Goal: Navigation & Orientation: Find specific page/section

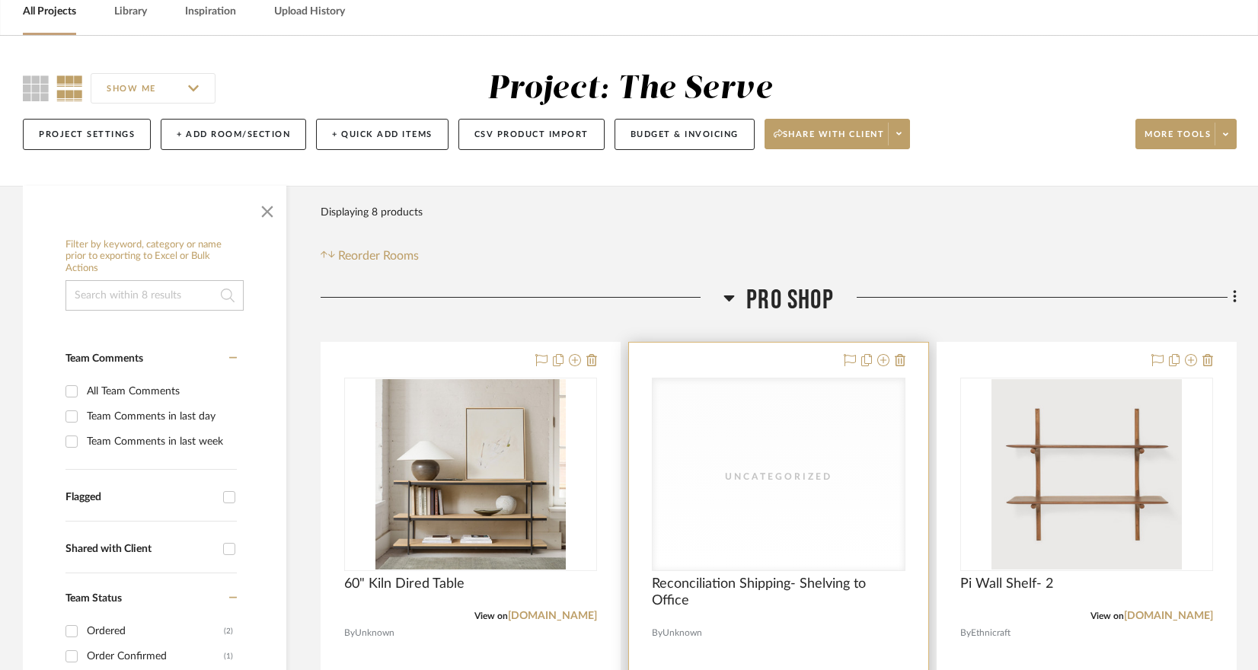
scroll to position [247, 0]
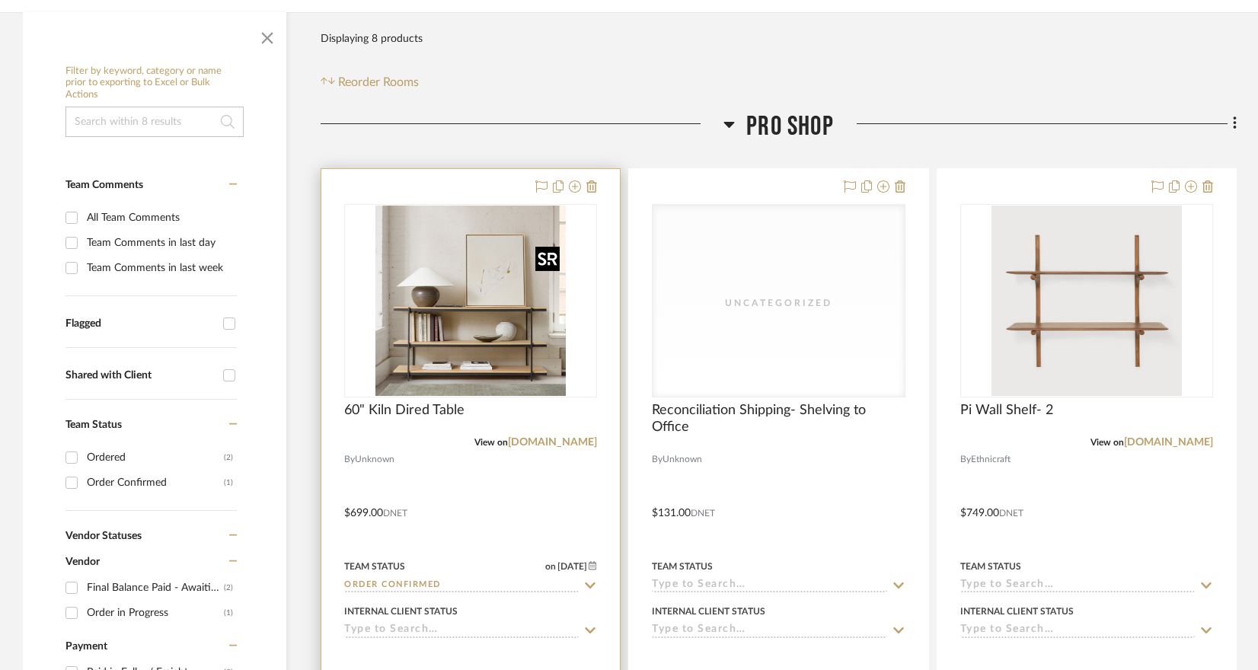
click at [471, 311] on img "0" at bounding box center [470, 301] width 190 height 190
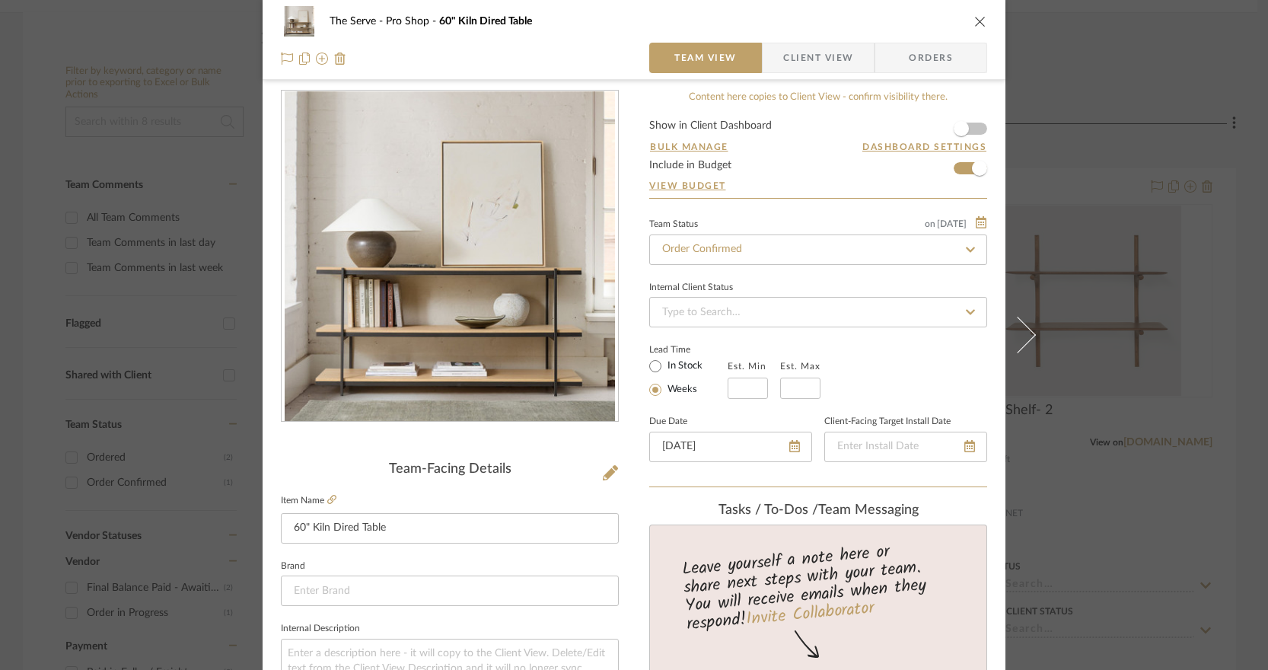
scroll to position [17, 0]
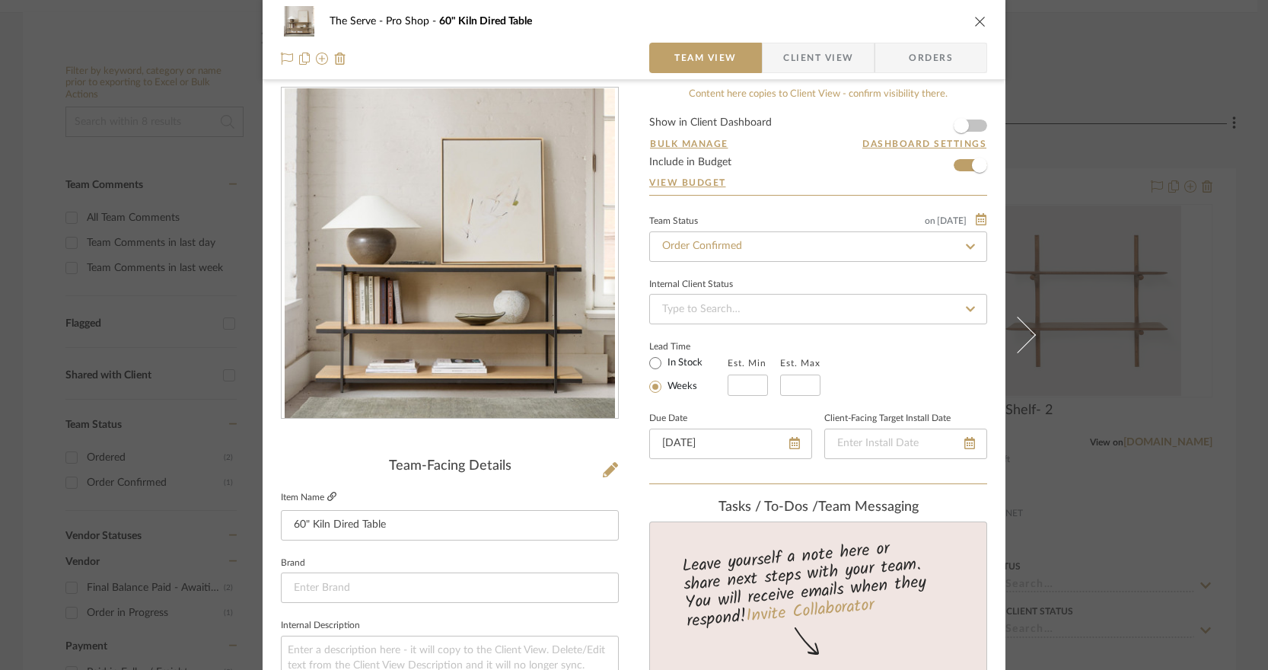
click at [327, 498] on icon at bounding box center [331, 496] width 9 height 9
click at [1063, 510] on div "The Serve Pro Shop 60" Kiln Dired Table Team View Client View Orders Team-Facin…" at bounding box center [634, 335] width 1268 height 670
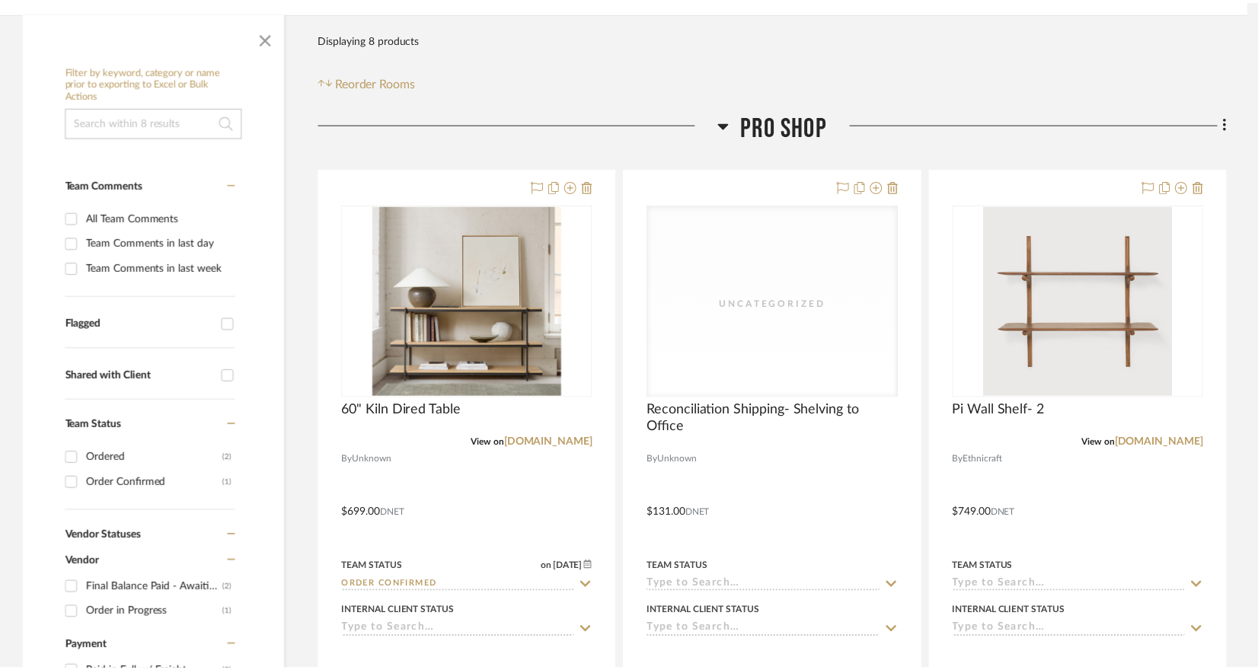
scroll to position [247, 0]
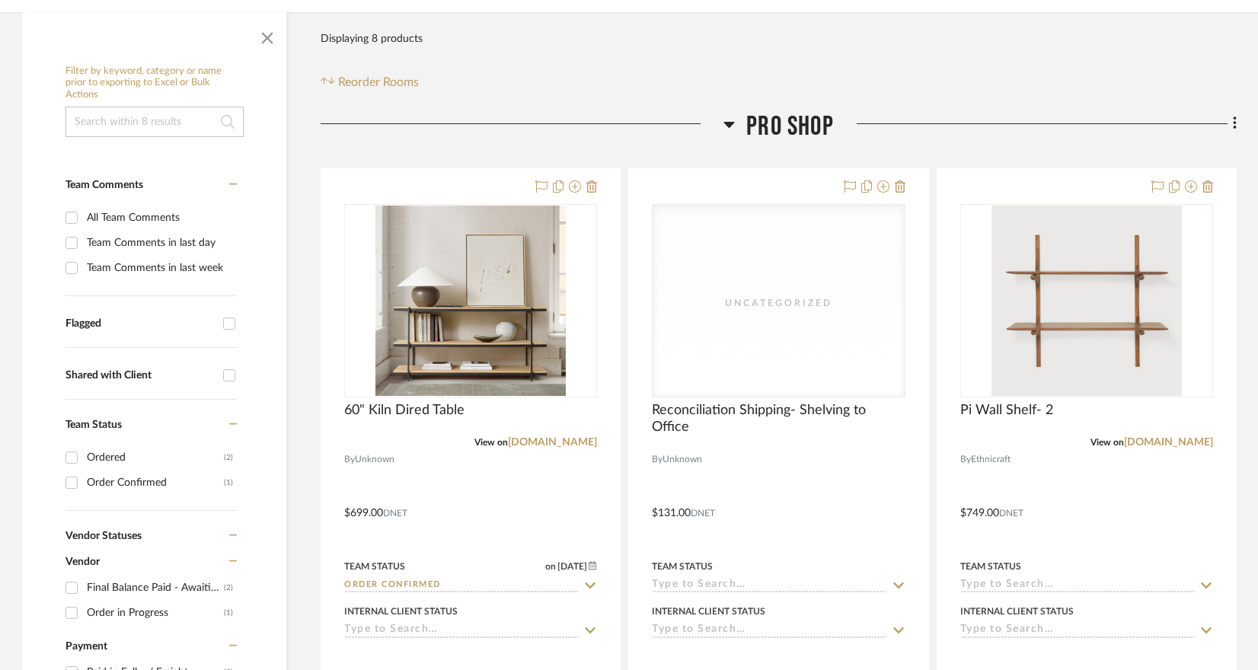
click at [515, 132] on div at bounding box center [522, 129] width 403 height 39
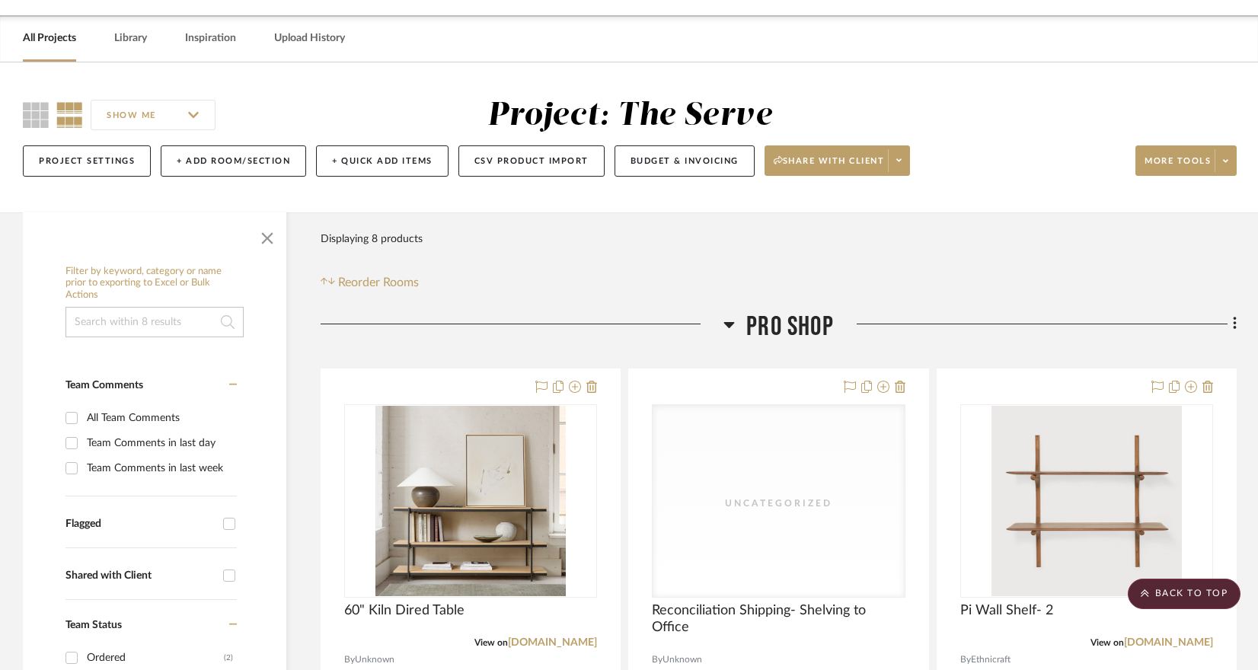
scroll to position [0, 0]
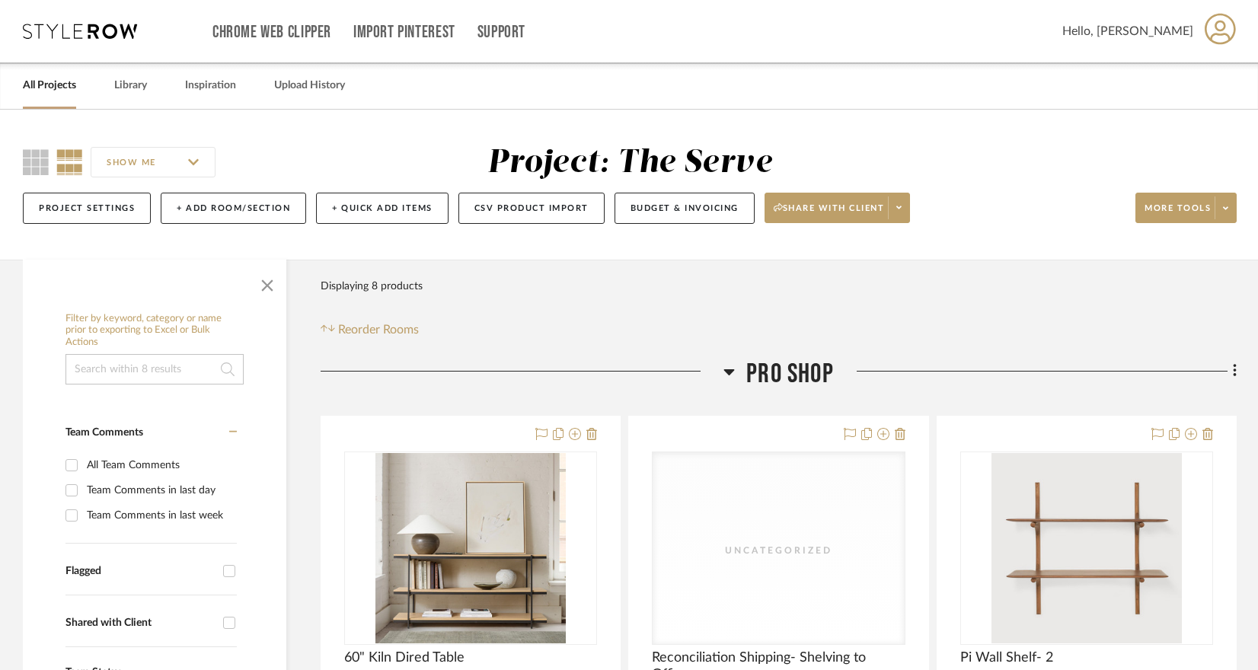
click at [61, 82] on link "All Projects" at bounding box center [49, 85] width 53 height 21
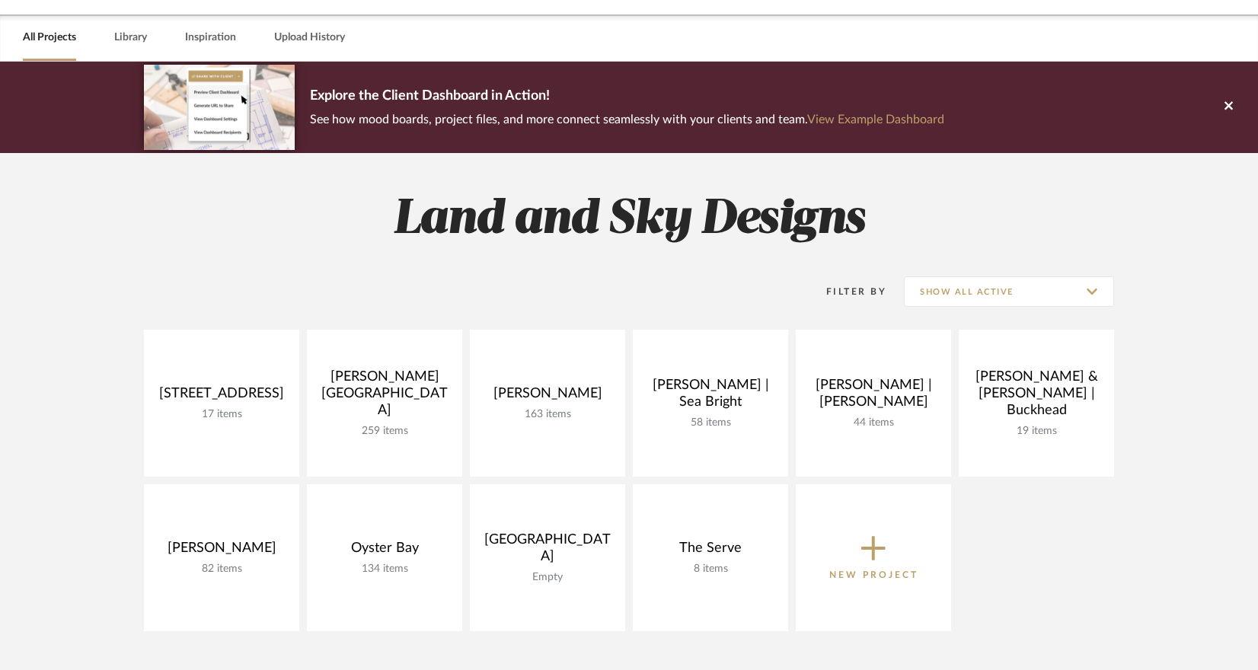
scroll to position [164, 0]
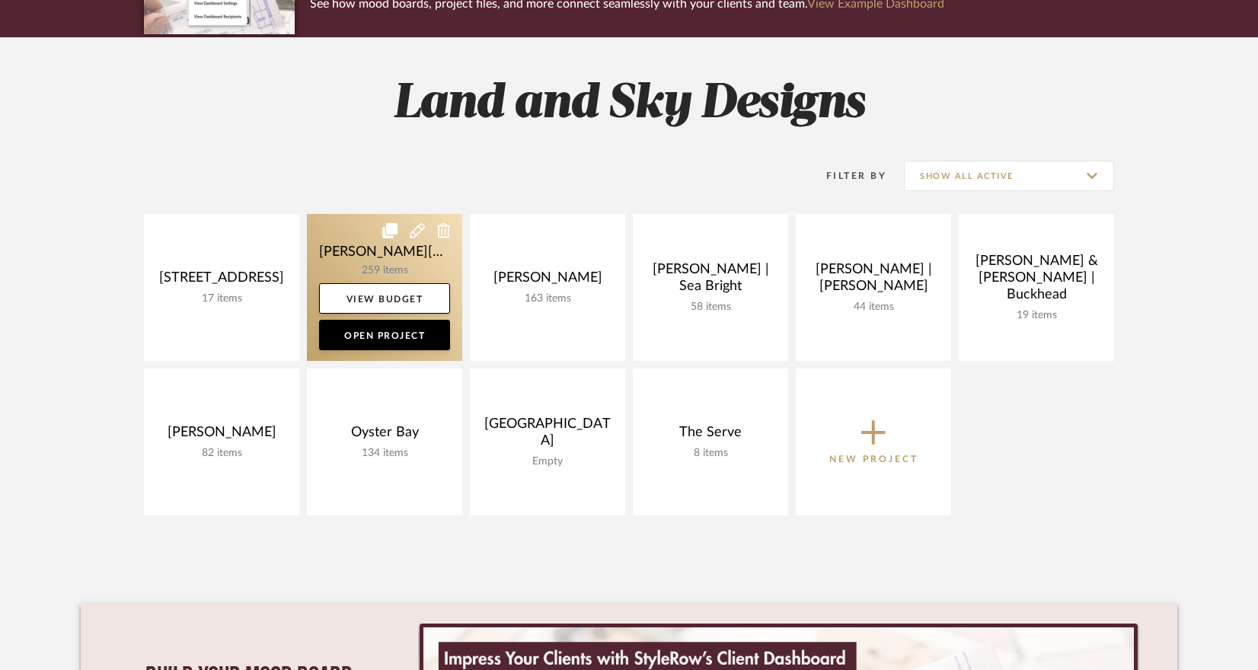
click at [432, 263] on link at bounding box center [384, 287] width 155 height 147
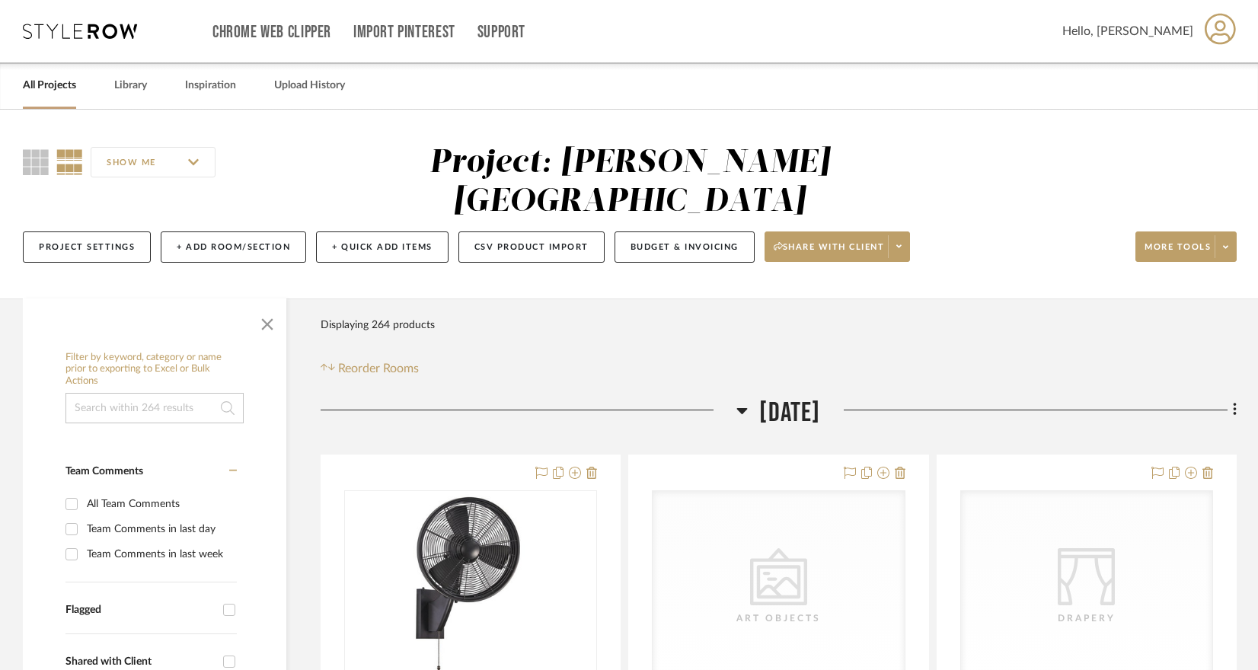
click at [307, 145] on div "Project: [PERSON_NAME][GEOGRAPHIC_DATA]" at bounding box center [630, 183] width 658 height 78
click at [773, 97] on div "All Projects Library Inspiration Upload History" at bounding box center [629, 85] width 1258 height 46
